Goal: Task Accomplishment & Management: Manage account settings

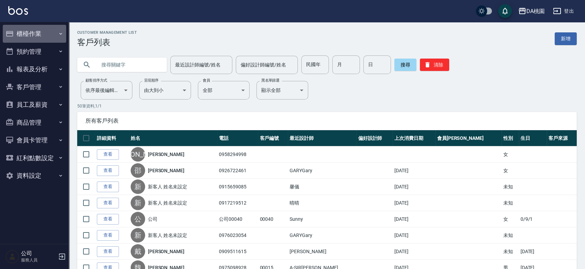
click at [28, 30] on button "櫃檯作業" at bounding box center [34, 34] width 63 height 18
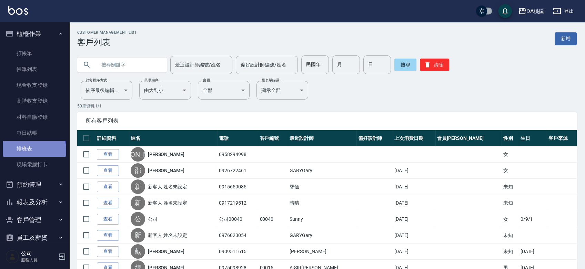
click at [33, 152] on link "排班表" at bounding box center [34, 149] width 63 height 16
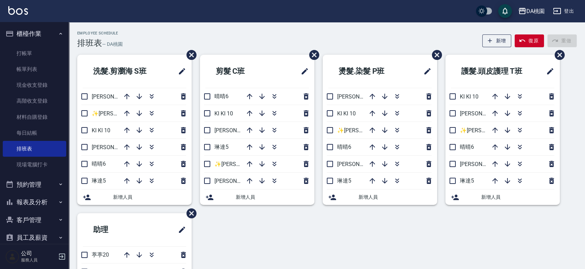
click at [571, 212] on div "洗髮.剪瀏海 S班 桑妮8 ✨GARY蓋瑞 ✨16 KI KI 10 愛莉絲3 晴晴6 琳達5 新增人員 剪髮 C班 晴晴6 KI KI 10 愛莉絲3 琳達…" at bounding box center [322, 205] width 507 height 300
click at [239, 35] on div "Employee Schedule 排班表 — DA桃園 新增 復原 重做" at bounding box center [326, 39] width 499 height 17
click at [21, 51] on link "打帳單" at bounding box center [34, 53] width 63 height 16
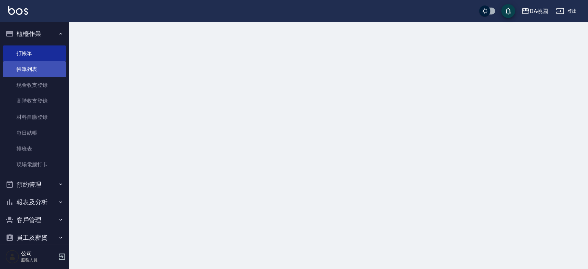
click at [22, 72] on link "帳單列表" at bounding box center [34, 69] width 63 height 16
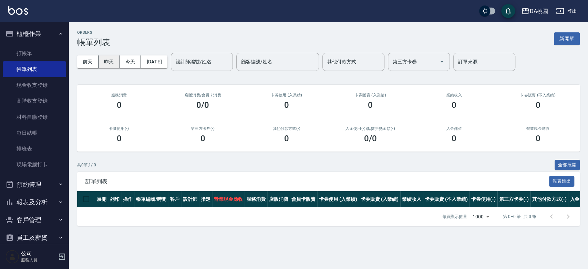
click at [105, 60] on button "昨天" at bounding box center [109, 61] width 21 height 13
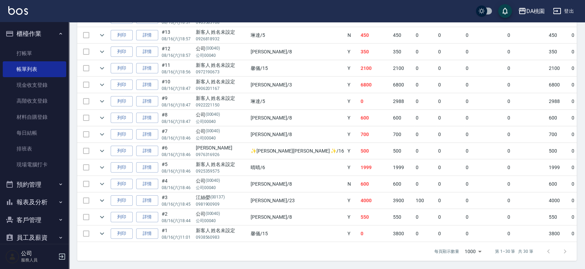
scroll to position [464, 0]
click at [98, 229] on icon "expand row" at bounding box center [102, 233] width 8 height 8
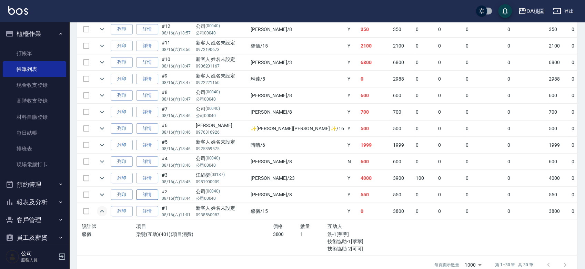
scroll to position [500, 0]
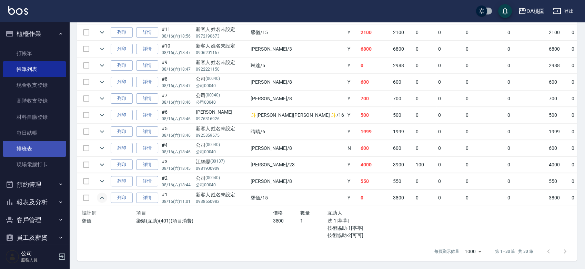
click at [25, 148] on link "排班表" at bounding box center [34, 149] width 63 height 16
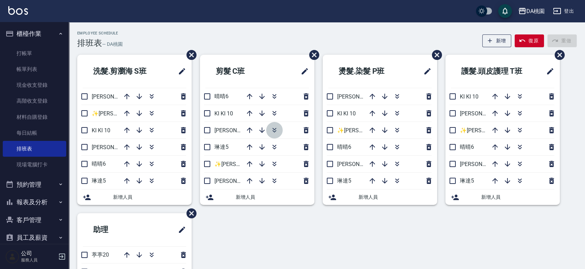
click at [276, 132] on icon "button" at bounding box center [274, 130] width 8 height 8
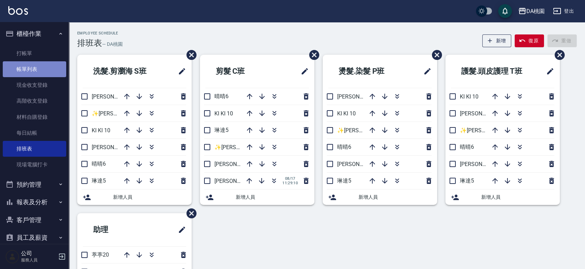
click at [38, 68] on link "帳單列表" at bounding box center [34, 69] width 63 height 16
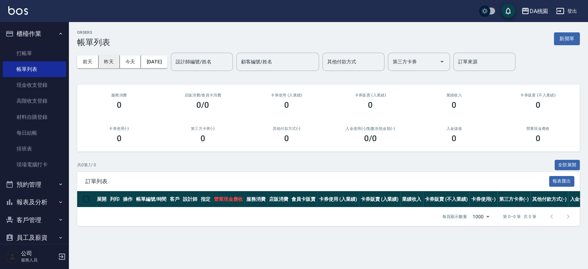
click at [107, 62] on button "昨天" at bounding box center [109, 61] width 21 height 13
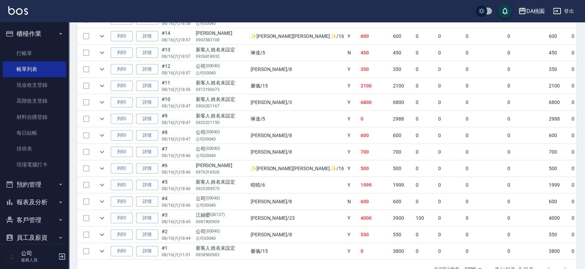
scroll to position [464, 0]
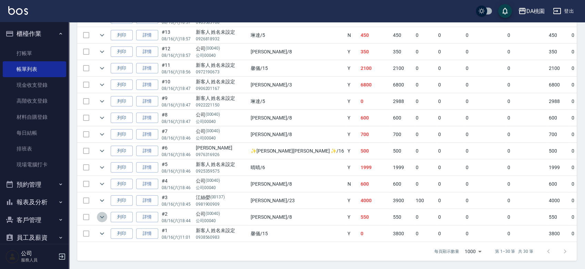
click at [103, 213] on icon "expand row" at bounding box center [102, 217] width 8 height 8
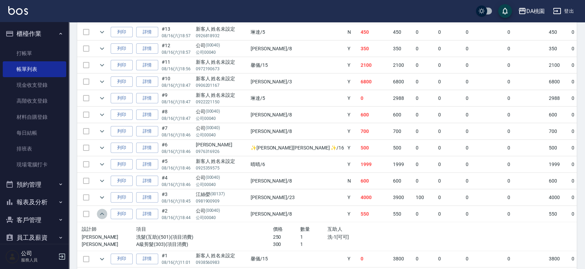
click at [103, 212] on icon "expand row" at bounding box center [102, 214] width 8 height 8
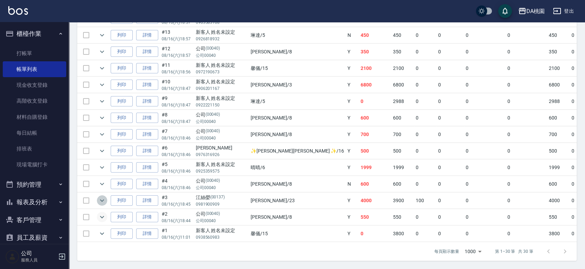
click at [104, 196] on icon "expand row" at bounding box center [102, 200] width 8 height 8
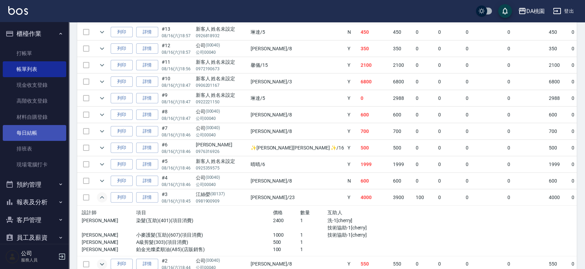
click at [41, 137] on link "每日結帳" at bounding box center [34, 133] width 63 height 16
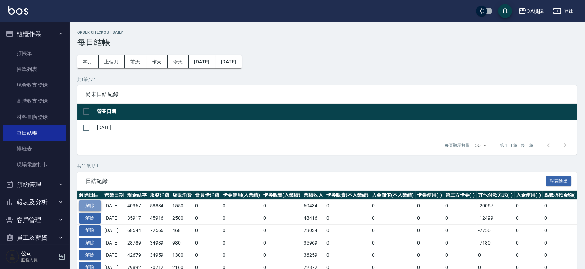
click at [93, 205] on button "解除" at bounding box center [90, 206] width 22 height 11
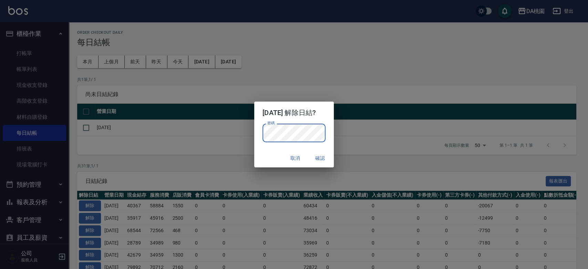
click at [367, 133] on div "2025/08/16 解除日結? 密碼 密碼 取消 確認" at bounding box center [294, 134] width 588 height 269
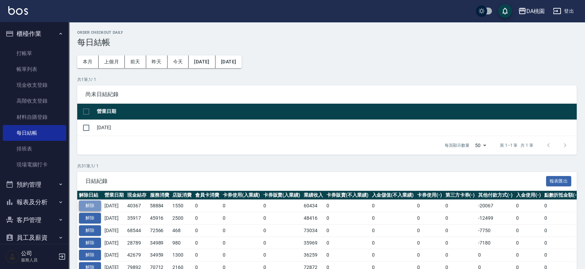
click at [93, 203] on button "解除" at bounding box center [90, 206] width 22 height 11
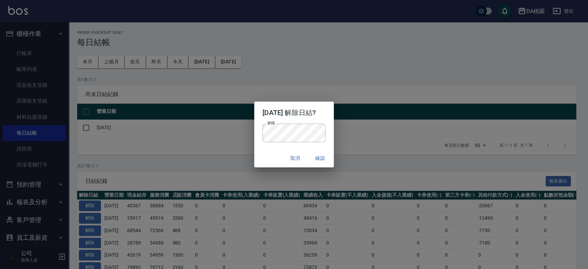
click at [267, 152] on div "取消 確認" at bounding box center [294, 158] width 80 height 18
click at [325, 159] on button "確認" at bounding box center [320, 158] width 22 height 13
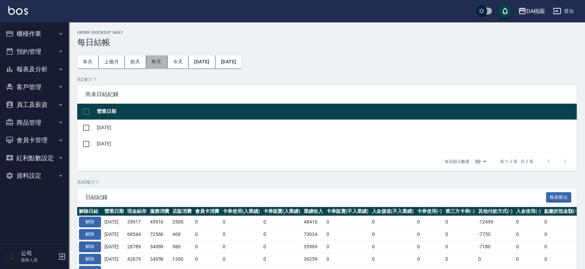
click at [151, 64] on button "昨天" at bounding box center [156, 61] width 21 height 13
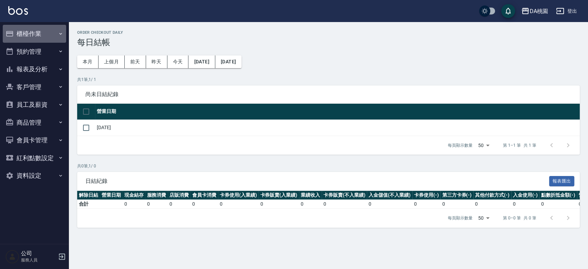
click at [34, 32] on button "櫃檯作業" at bounding box center [34, 34] width 63 height 18
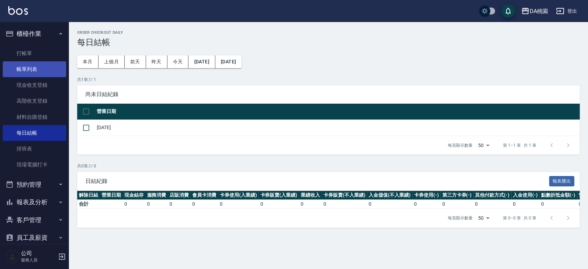
click at [26, 67] on link "帳單列表" at bounding box center [34, 69] width 63 height 16
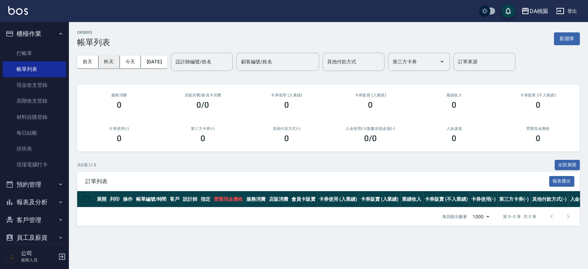
click at [115, 61] on button "昨天" at bounding box center [109, 61] width 21 height 13
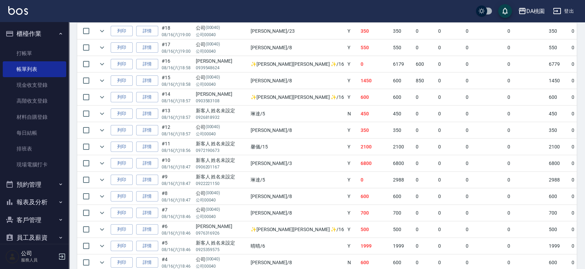
scroll to position [464, 0]
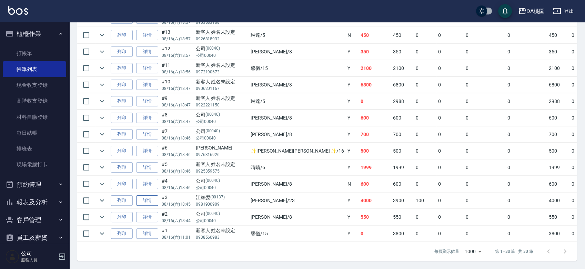
click at [141, 196] on link "詳情" at bounding box center [147, 200] width 22 height 11
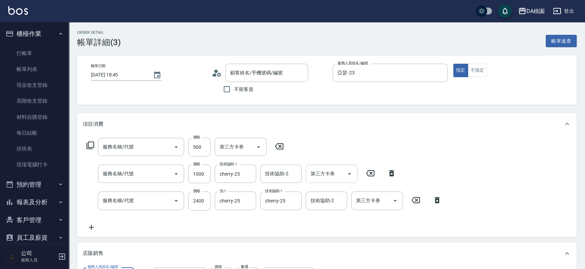
type input "2025/08/16 18:45"
type input "亞瑟 -23"
type input "400"
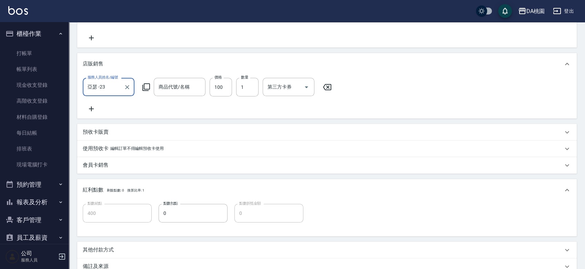
type input "A級剪髮(303)"
type input "小麥護髮(互助)(607)"
type input "染髮(互助)(401)"
type input "鉑金光燦柔順油"
type input "江絲嫈/0981900909/00137"
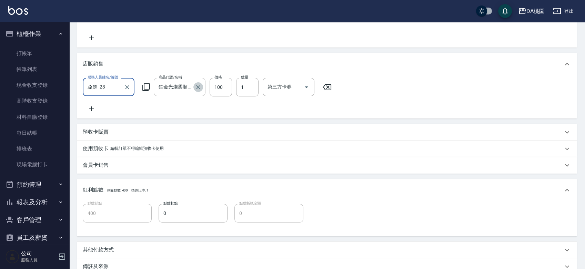
click at [196, 86] on icon "Clear" at bounding box center [198, 87] width 7 height 7
type input "390"
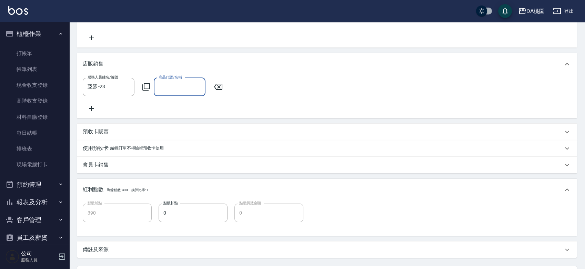
scroll to position [0, 0]
click at [169, 87] on input "商品代號/名稱" at bounding box center [179, 87] width 45 height 12
type input "Z"
type input "粉"
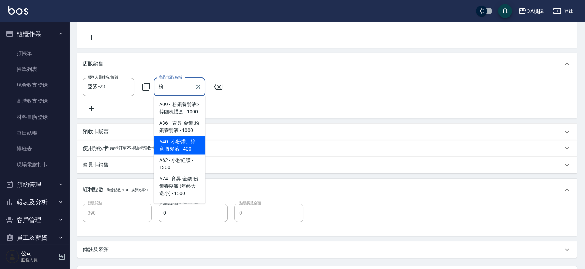
click at [172, 154] on span "A40 - 小粉鑽、綠意 養髮液 - 400" at bounding box center [180, 145] width 52 height 19
type input "430"
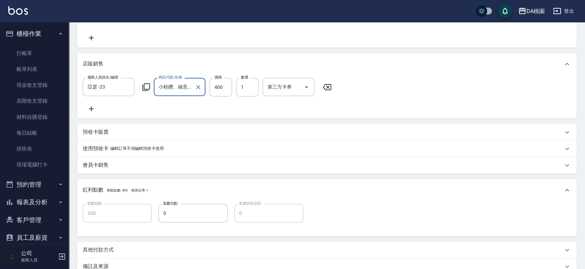
type input "小粉鑽、綠意 養髮液"
type input "10"
type input "390"
type input "100"
type input "400"
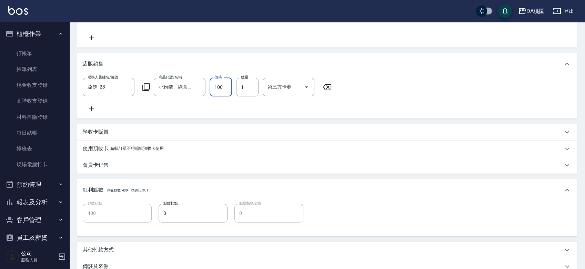
type input "100"
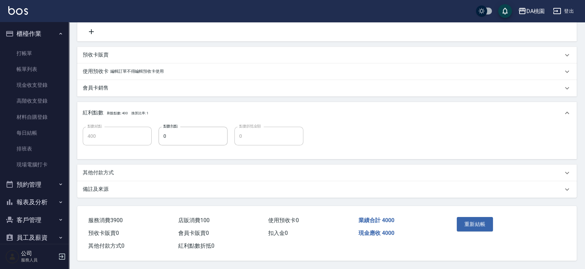
scroll to position [274, 0]
click at [472, 220] on button "重新結帳" at bounding box center [474, 224] width 37 height 14
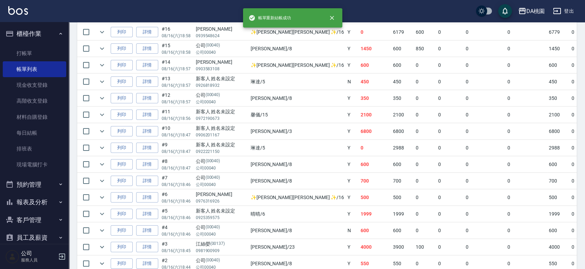
scroll to position [464, 0]
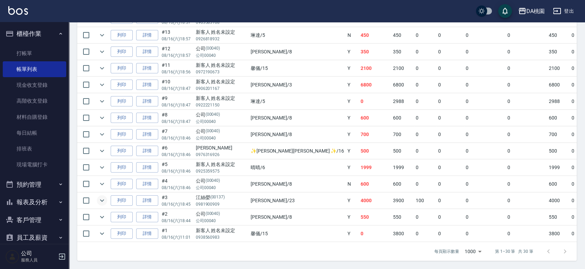
click at [105, 197] on icon "expand row" at bounding box center [102, 200] width 8 height 8
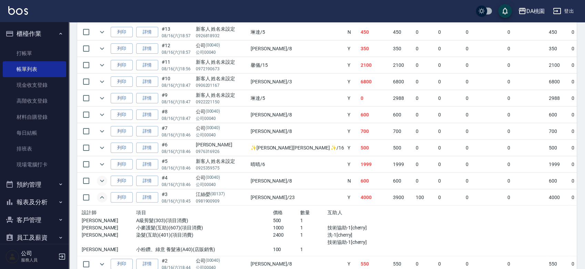
click at [102, 180] on icon "expand row" at bounding box center [102, 181] width 4 height 2
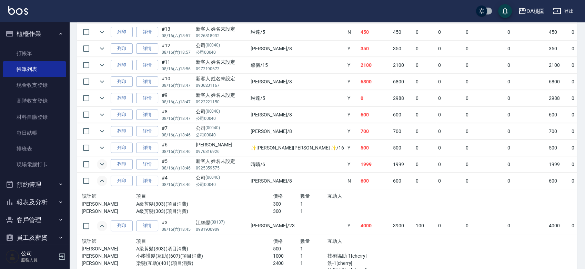
click at [101, 163] on icon "expand row" at bounding box center [102, 164] width 8 height 8
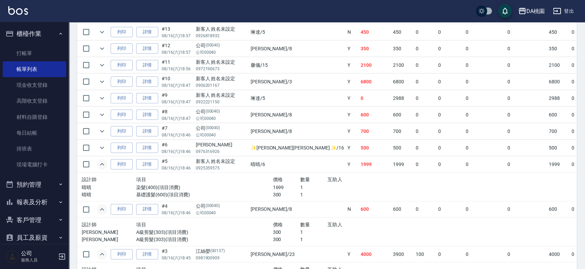
click at [101, 163] on icon "expand row" at bounding box center [102, 164] width 8 height 8
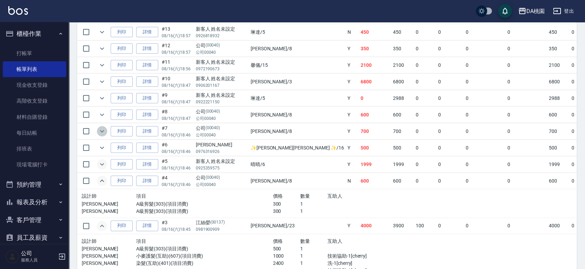
click at [105, 132] on icon "expand row" at bounding box center [102, 131] width 8 height 8
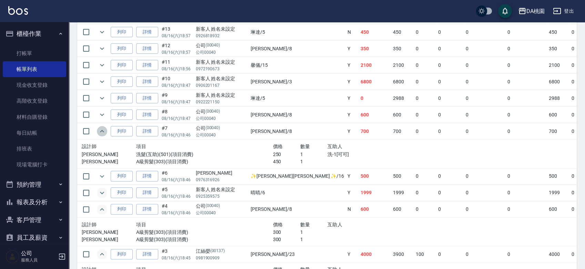
click at [105, 132] on icon "expand row" at bounding box center [102, 131] width 8 height 8
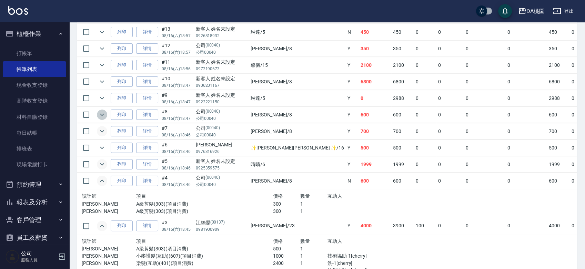
click at [102, 116] on icon "expand row" at bounding box center [102, 115] width 8 height 8
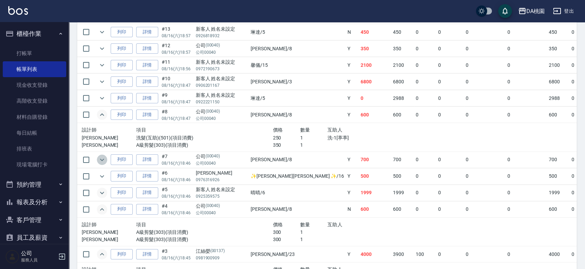
click at [103, 158] on icon "expand row" at bounding box center [102, 160] width 8 height 8
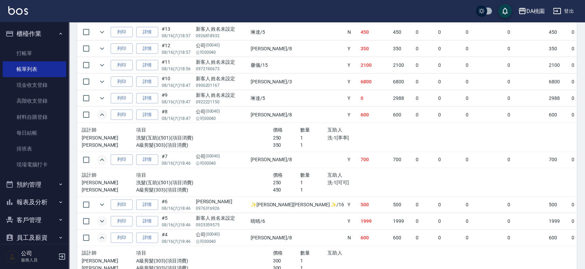
click at [103, 158] on icon "expand row" at bounding box center [102, 159] width 4 height 2
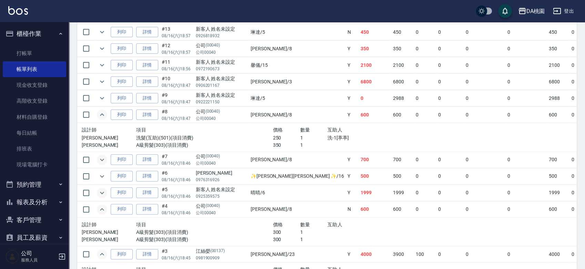
click at [102, 113] on icon "expand row" at bounding box center [102, 114] width 4 height 2
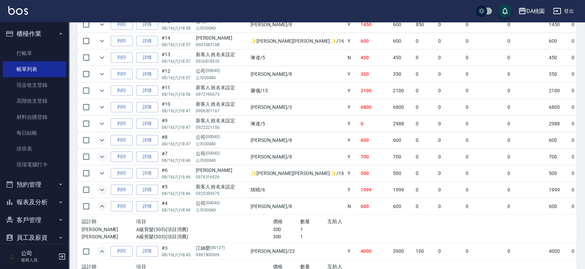
scroll to position [426, 0]
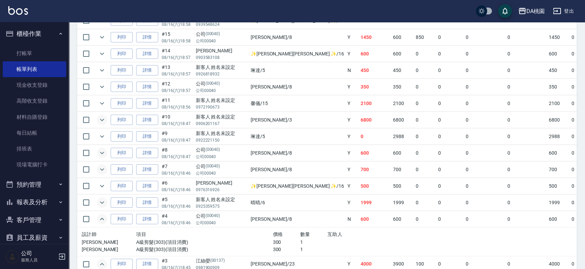
click at [102, 118] on icon "expand row" at bounding box center [102, 120] width 8 height 8
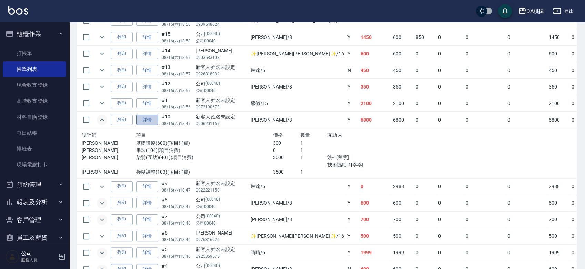
click at [143, 120] on link "詳情" at bounding box center [147, 120] width 22 height 11
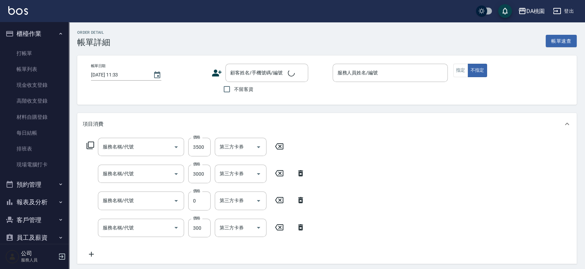
type input "接髮調整(103)"
type input "染髮(互助)(401)"
type input "串珠(104)"
type input "基礎護髮(600)"
type input "2025/08/16 18:47"
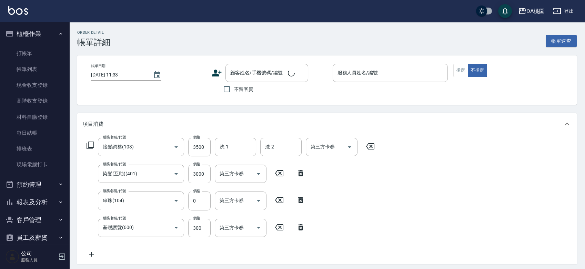
type input "愛莉絲-3"
type input "680"
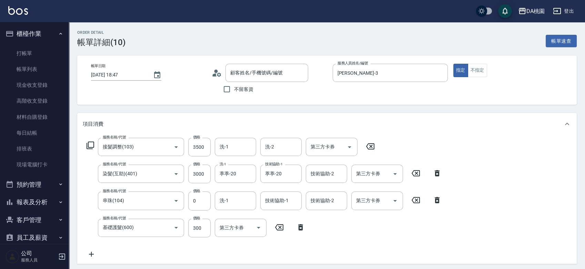
type input "新客人 姓名未設定/0906201167/null"
click at [154, 229] on input "基礎護髮(600)" at bounding box center [131, 228] width 61 height 12
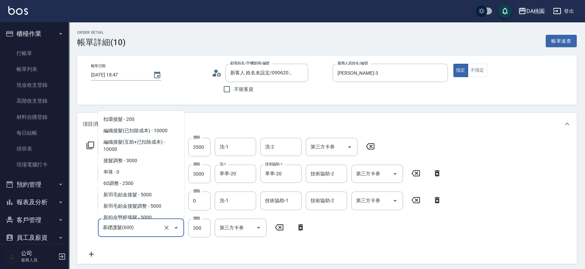
scroll to position [789, 0]
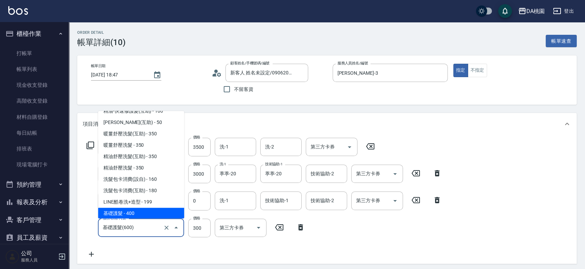
type input "6"
type input "650"
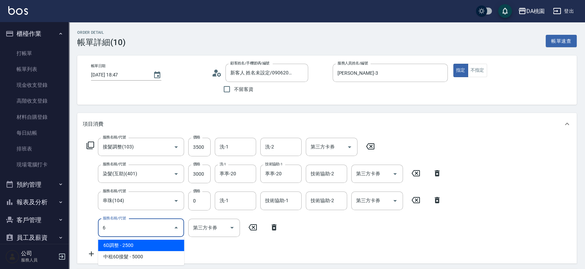
scroll to position [0, 0]
type input "601"
type input "690"
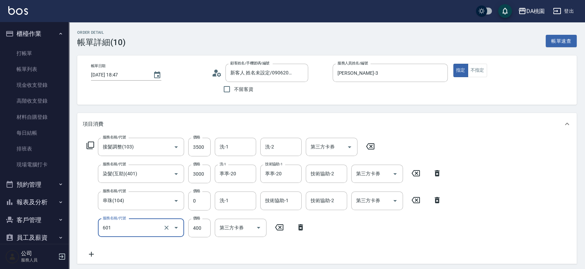
type input "基礎護髮(互助)(601)"
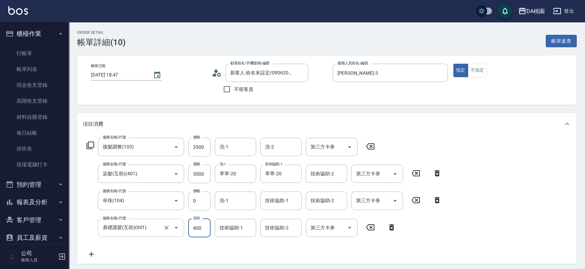
type input "650"
type input "300"
type input "680"
type input "300"
type input "葶葶-20"
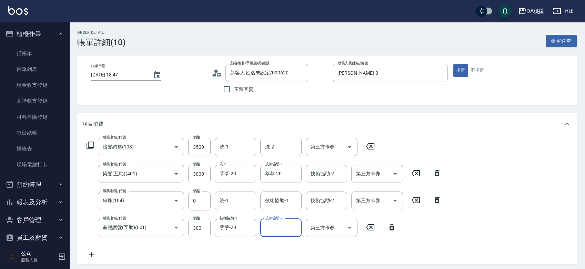
click at [232, 203] on input "洗-1" at bounding box center [235, 201] width 35 height 12
type input "葶葶-20"
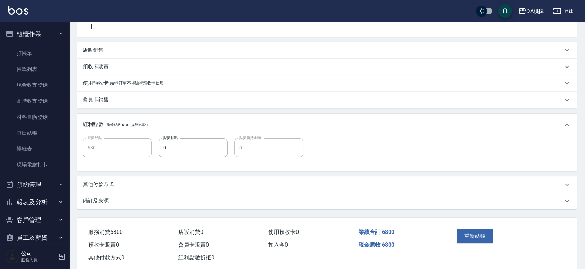
scroll to position [241, 0]
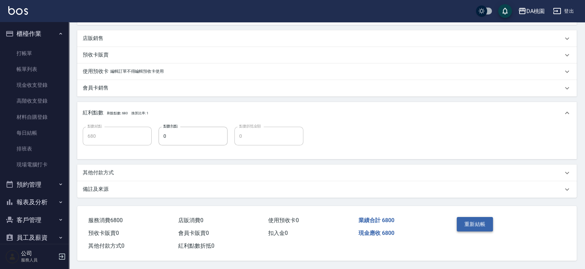
click at [463, 219] on button "重新結帳" at bounding box center [474, 224] width 37 height 14
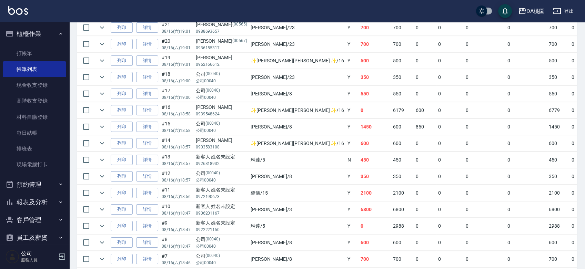
scroll to position [383, 0]
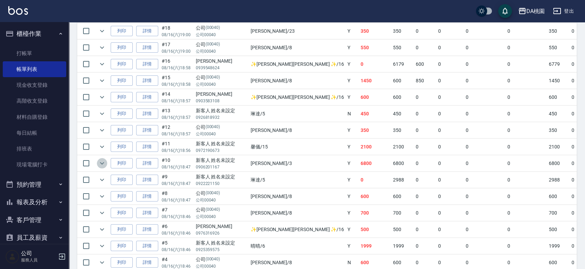
click at [102, 161] on icon "expand row" at bounding box center [102, 163] width 8 height 8
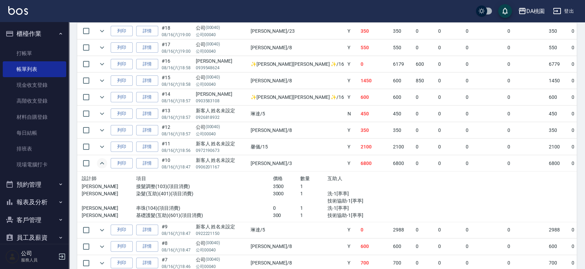
scroll to position [345, 0]
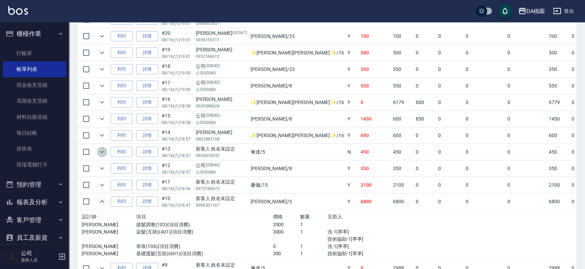
click at [101, 154] on icon "expand row" at bounding box center [102, 152] width 8 height 8
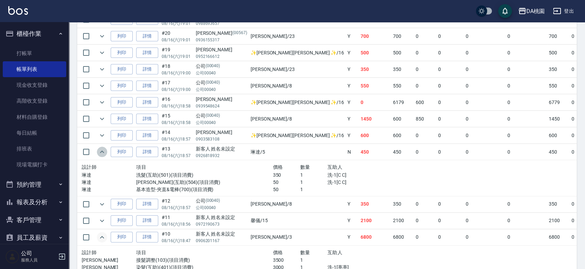
click at [101, 154] on icon "expand row" at bounding box center [102, 152] width 8 height 8
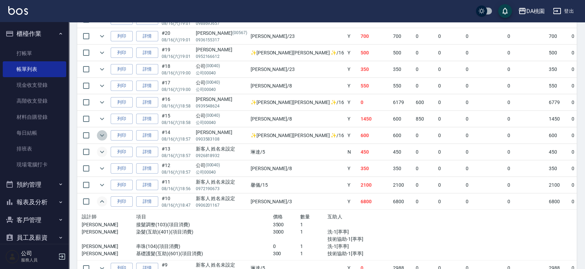
click at [102, 138] on icon "expand row" at bounding box center [102, 135] width 8 height 8
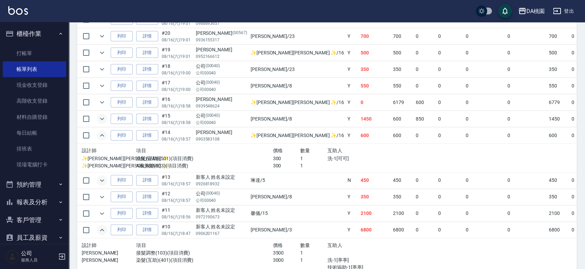
click at [104, 116] on icon "expand row" at bounding box center [102, 119] width 8 height 8
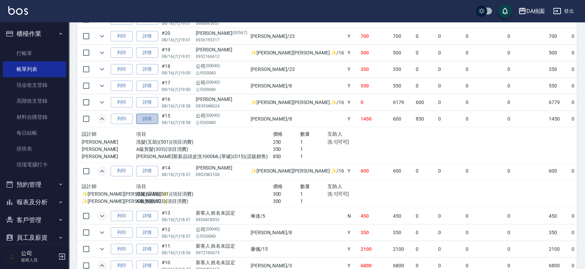
click at [151, 116] on link "詳情" at bounding box center [147, 119] width 22 height 11
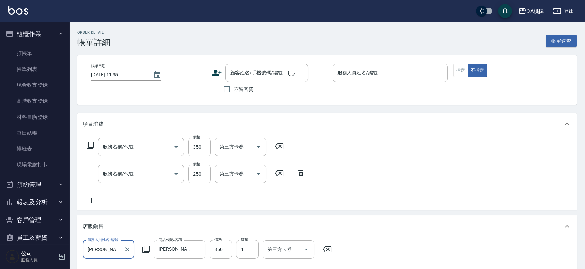
type input "2025/08/16 18:58"
type input "桑妮-8"
type input "140"
type input "A級剪髮(303)"
type input "洗髮(互助)(501)"
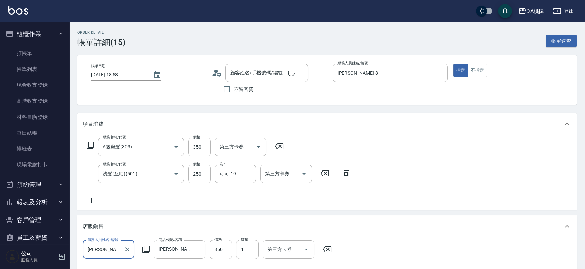
type input "公司/公司00040/00040"
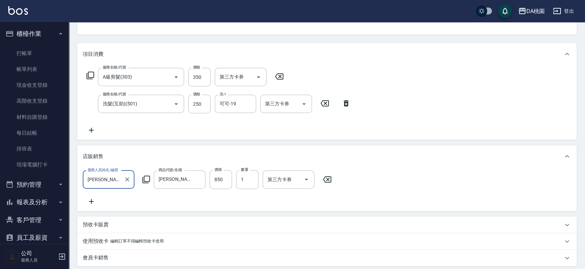
scroll to position [76, 0]
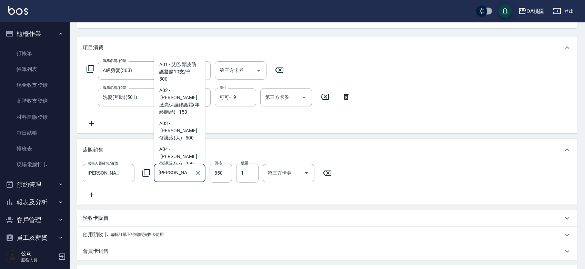
click at [175, 172] on input "喬娜斯新品頭皮洗1000ML(單罐)" at bounding box center [174, 173] width 35 height 12
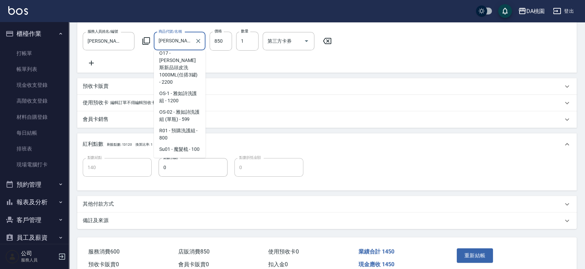
scroll to position [229, 0]
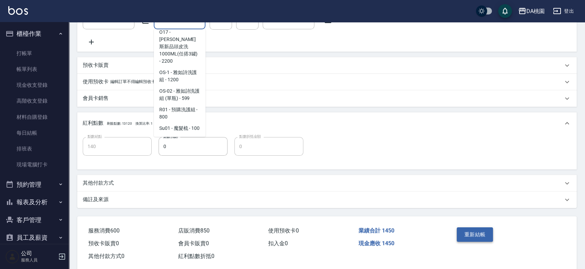
click at [472, 242] on button "重新結帳" at bounding box center [474, 234] width 37 height 14
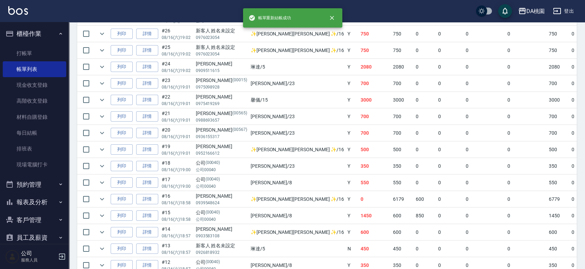
scroll to position [306, 0]
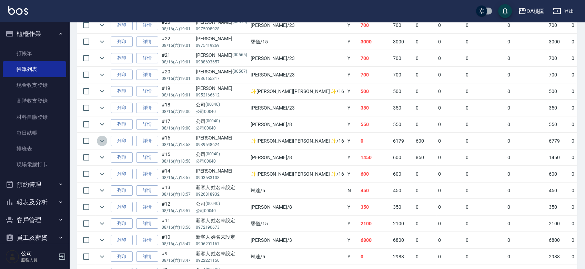
click at [105, 137] on icon "expand row" at bounding box center [102, 141] width 8 height 8
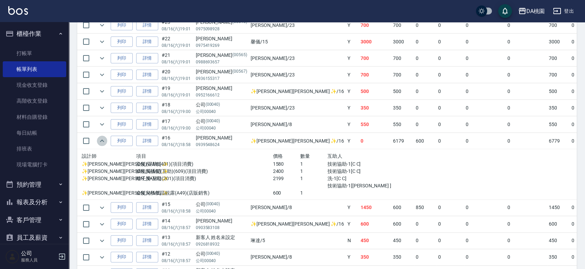
click at [105, 137] on icon "expand row" at bounding box center [102, 141] width 8 height 8
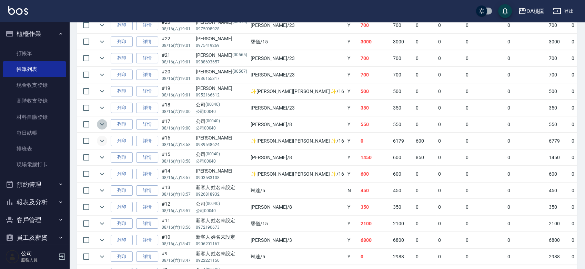
click at [102, 126] on icon "expand row" at bounding box center [102, 124] width 8 height 8
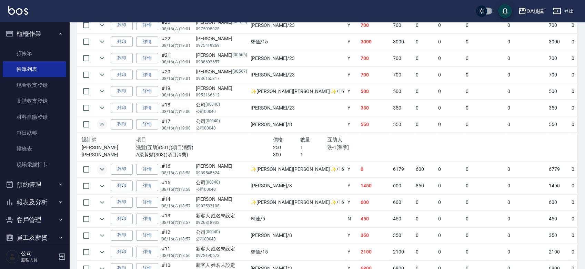
click at [102, 126] on icon "expand row" at bounding box center [102, 124] width 8 height 8
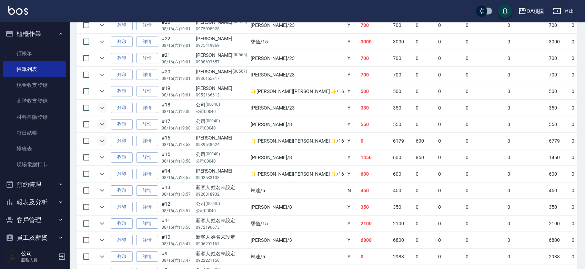
scroll to position [268, 0]
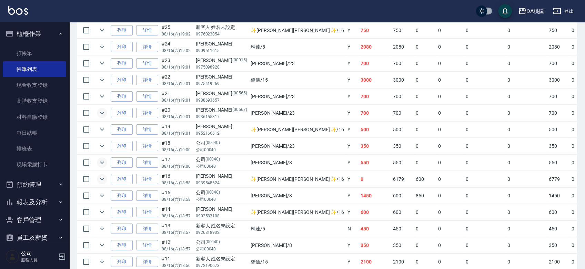
click at [104, 112] on icon "expand row" at bounding box center [102, 113] width 8 height 8
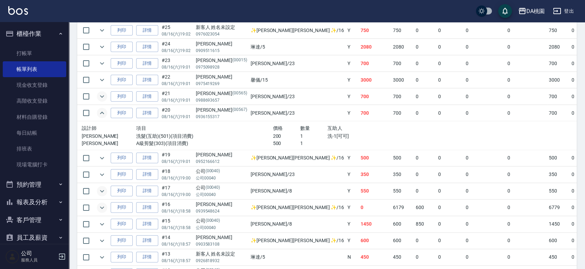
click at [103, 95] on icon "expand row" at bounding box center [102, 96] width 4 height 2
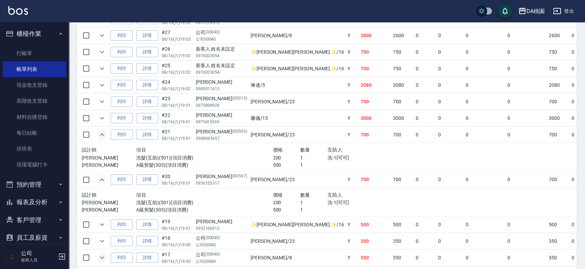
scroll to position [191, 0]
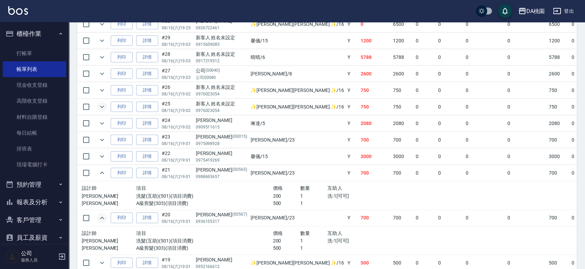
click at [100, 106] on icon "expand row" at bounding box center [102, 107] width 4 height 2
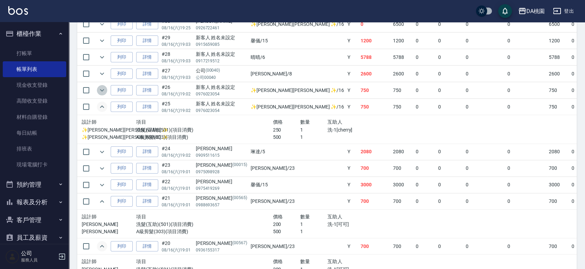
click at [101, 93] on icon "expand row" at bounding box center [102, 90] width 8 height 8
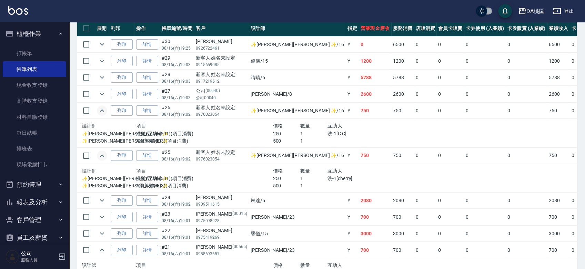
scroll to position [153, 0]
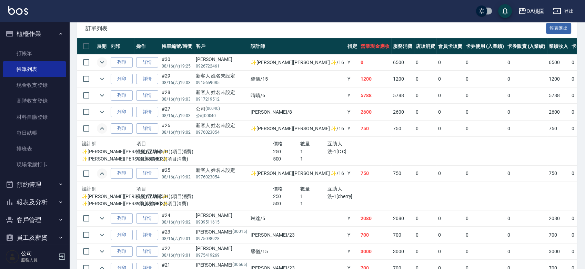
click at [104, 61] on icon "expand row" at bounding box center [102, 62] width 8 height 8
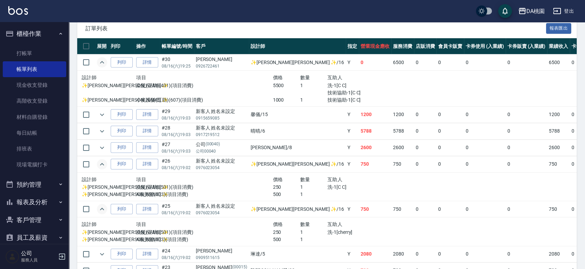
scroll to position [38, 0]
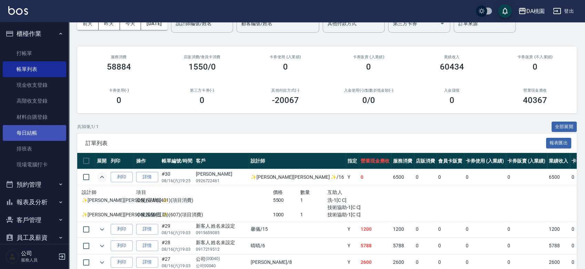
click at [35, 135] on link "每日結帳" at bounding box center [34, 133] width 63 height 16
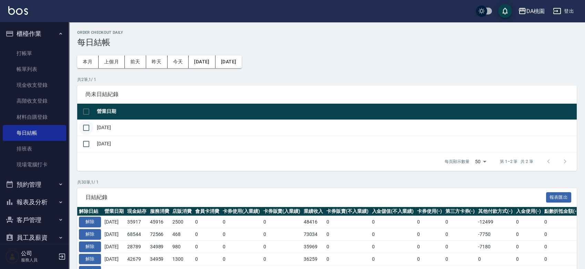
click at [86, 129] on input "checkbox" at bounding box center [86, 128] width 14 height 14
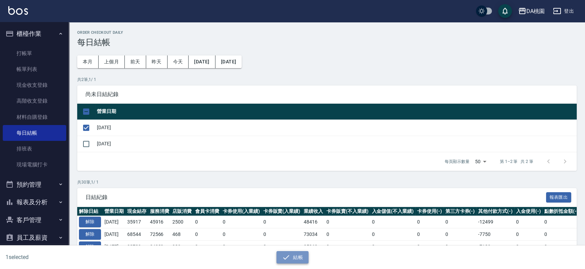
click at [299, 259] on button "結帳" at bounding box center [292, 257] width 32 height 13
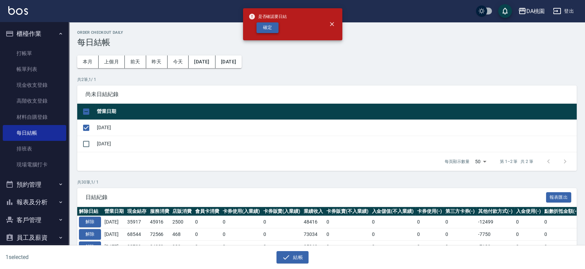
click at [270, 31] on button "確定" at bounding box center [267, 27] width 22 height 11
checkbox input "false"
